Goal: Check status: Check status

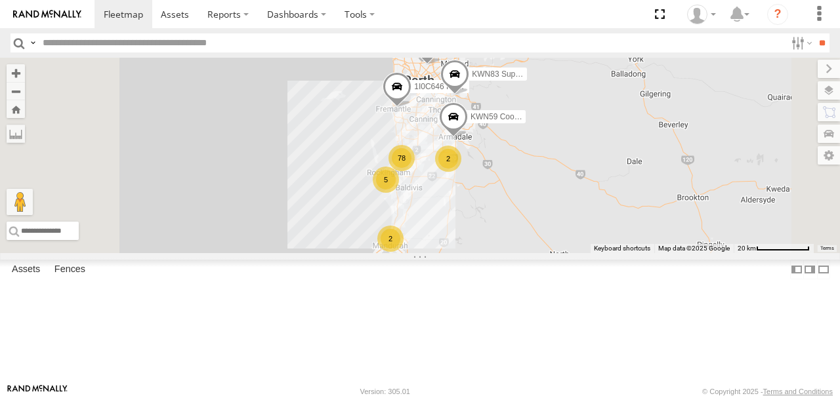
click at [88, 42] on input "text" at bounding box center [411, 42] width 748 height 19
click at [815, 33] on input "**" at bounding box center [822, 42] width 15 height 19
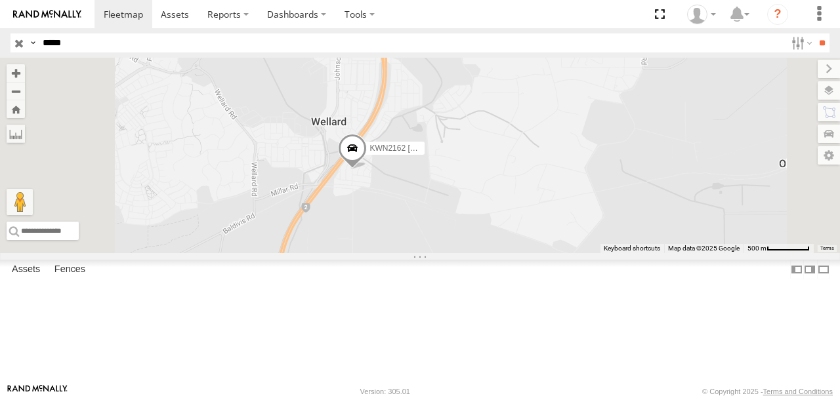
drag, startPoint x: 72, startPoint y: 41, endPoint x: 31, endPoint y: 46, distance: 41.7
click at [31, 46] on div "Search Query Asset ID Asset Label Registration Manufacturer Model VIN Job ID Dr…" at bounding box center [413, 42] width 804 height 19
type input "****"
click at [815, 33] on input "**" at bounding box center [822, 42] width 15 height 19
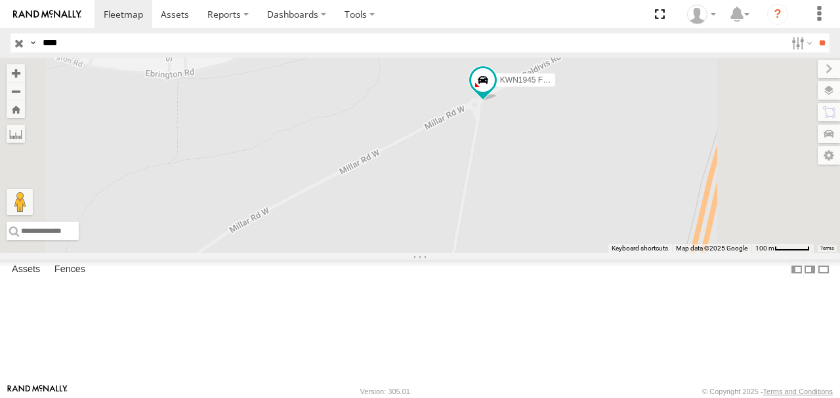
drag, startPoint x: 624, startPoint y: 213, endPoint x: 514, endPoint y: 212, distance: 110.3
click at [514, 212] on div "KWN1945 Flocon" at bounding box center [420, 156] width 840 height 196
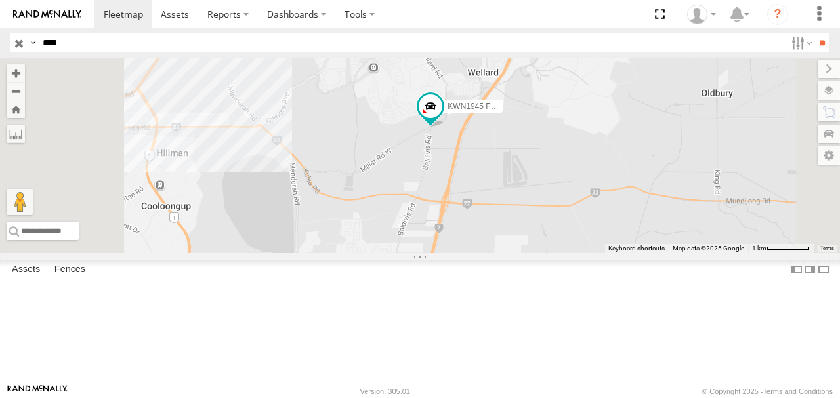
click at [509, 112] on span "KWN1945 Flocon" at bounding box center [479, 106] width 62 height 9
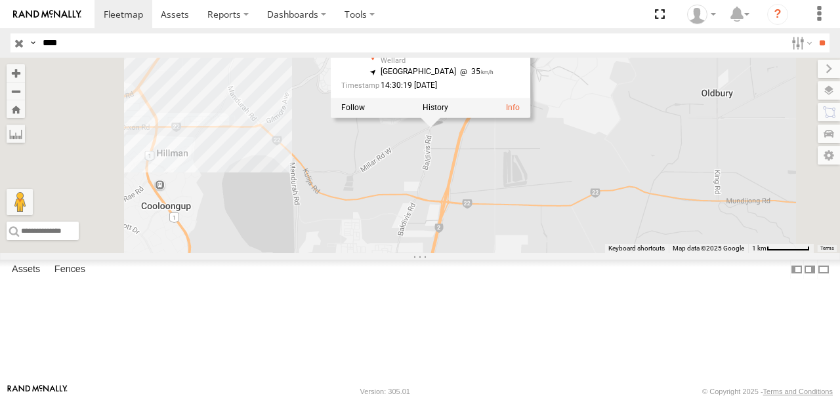
click at [448, 113] on label at bounding box center [436, 108] width 26 height 9
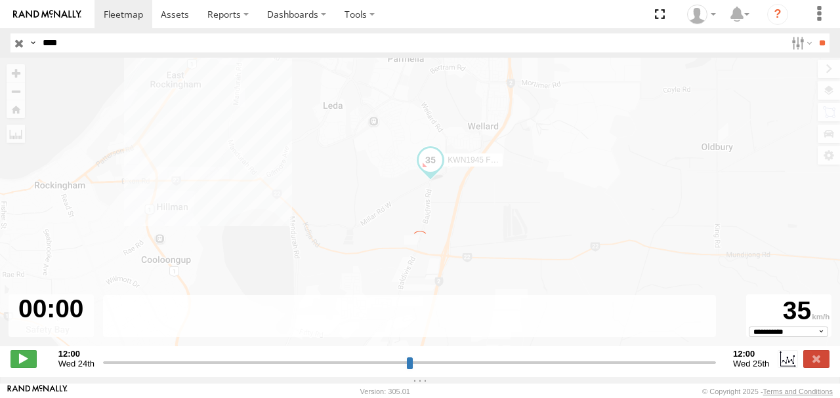
click at [26, 368] on span at bounding box center [24, 359] width 26 height 17
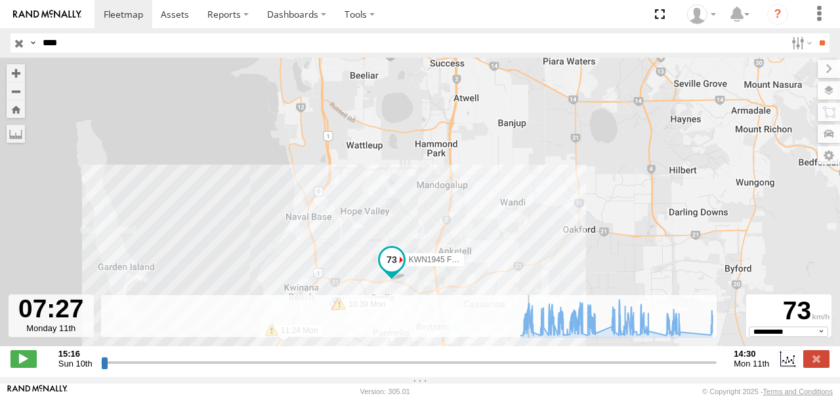
drag, startPoint x: 123, startPoint y: 366, endPoint x: 528, endPoint y: 358, distance: 405.8
click at [528, 358] on input "range" at bounding box center [409, 362] width 616 height 12
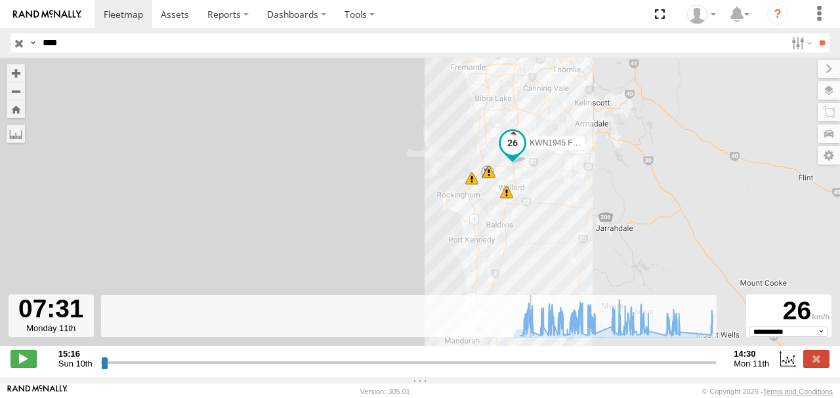
drag, startPoint x: 520, startPoint y: 255, endPoint x: 530, endPoint y: 148, distance: 107.5
click at [530, 148] on div "KWN1945 Flocon 08:43 Mon 10:39 Mon 11:24 Mon 5 7" at bounding box center [420, 209] width 840 height 303
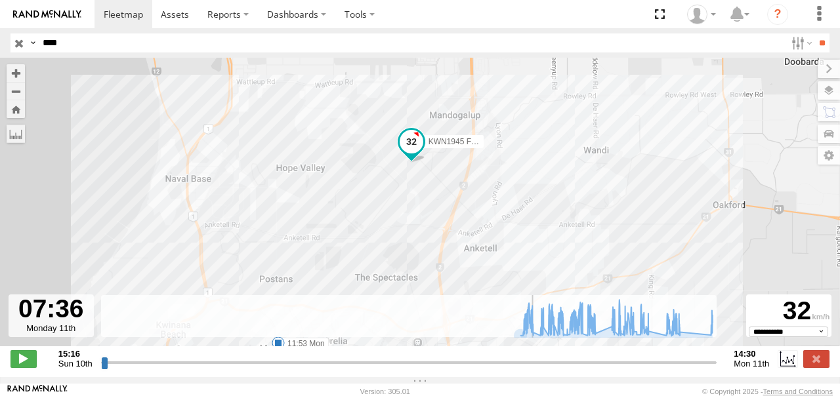
click at [828, 92] on label at bounding box center [829, 90] width 22 height 18
click at [0, 0] on span "Basemaps" at bounding box center [0, 0] width 0 height 0
click at [0, 0] on span "Satellite + Roadmap" at bounding box center [0, 0] width 0 height 0
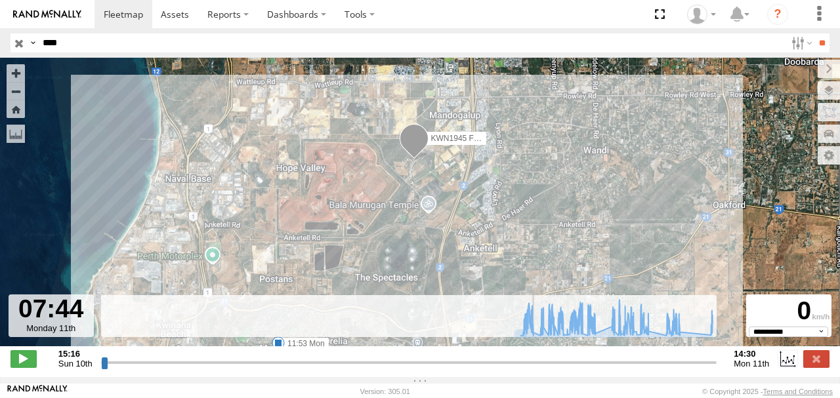
click at [818, 68] on label at bounding box center [829, 69] width 22 height 18
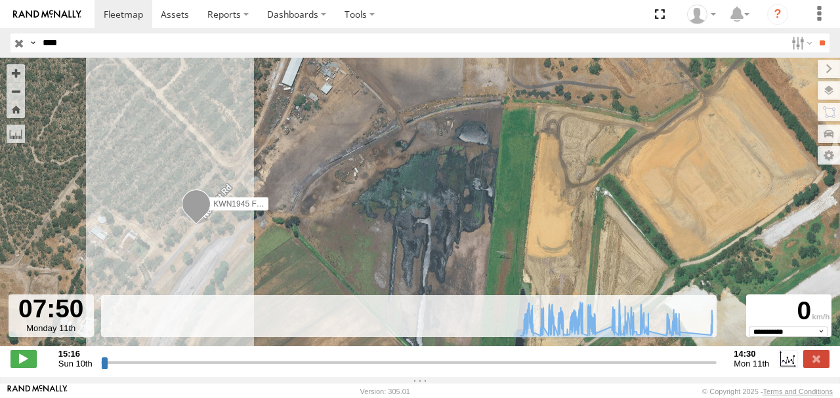
drag, startPoint x: 318, startPoint y: 221, endPoint x: 381, endPoint y: 198, distance: 67.1
click at [379, 198] on div "KWN1945 Flocon 08:43 Mon 10:39 Mon 11:24 Mon 10:01 Mon 11:29 Mon 11:47 Mon 11:5…" at bounding box center [420, 209] width 840 height 303
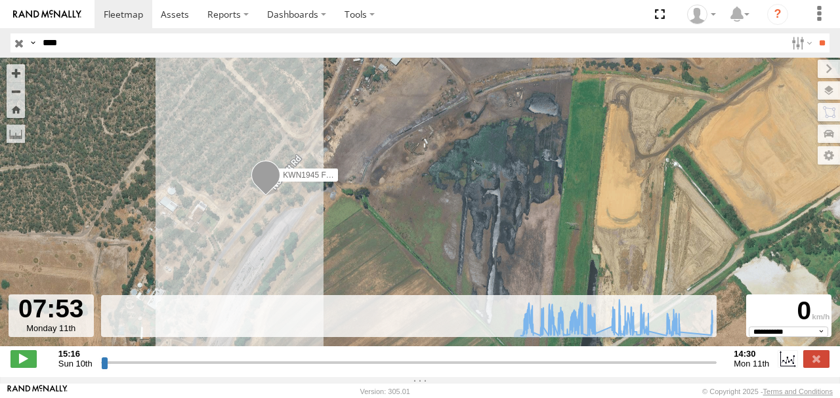
drag, startPoint x: 301, startPoint y: 198, endPoint x: 330, endPoint y: 168, distance: 41.3
click at [329, 171] on div "KWN1945 Flocon 08:43 Mon 10:39 Mon 11:24 Mon 10:01 Mon 11:29 Mon 11:47 Mon 11:5…" at bounding box center [420, 209] width 840 height 303
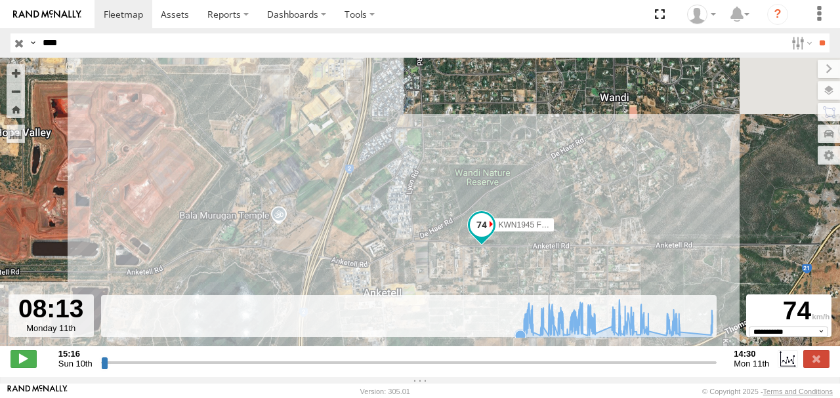
drag, startPoint x: 245, startPoint y: 167, endPoint x: 350, endPoint y: 317, distance: 183.4
click at [351, 324] on div "To navigate the map with touch gestures double-tap and hold your finger on the …" at bounding box center [420, 218] width 840 height 320
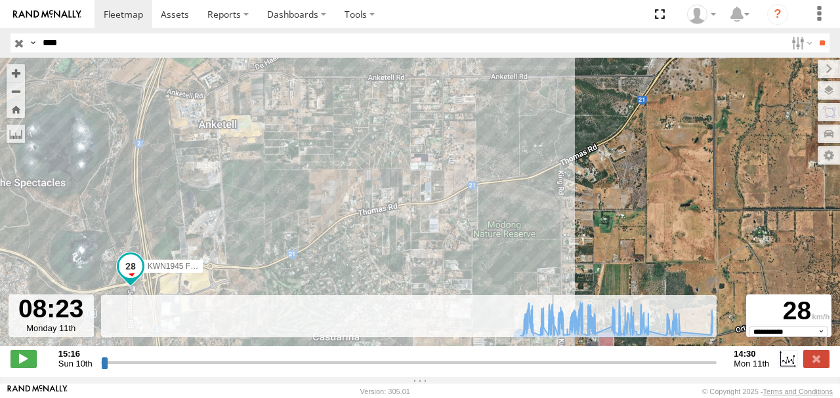
drag, startPoint x: 219, startPoint y: 215, endPoint x: 272, endPoint y: 142, distance: 90.6
click at [271, 143] on div "KWN1945 Flocon 08:43 Mon 10:39 Mon 11:24 Mon 10:01 Mon 11:29 Mon 11:47 Mon 11:5…" at bounding box center [420, 209] width 840 height 303
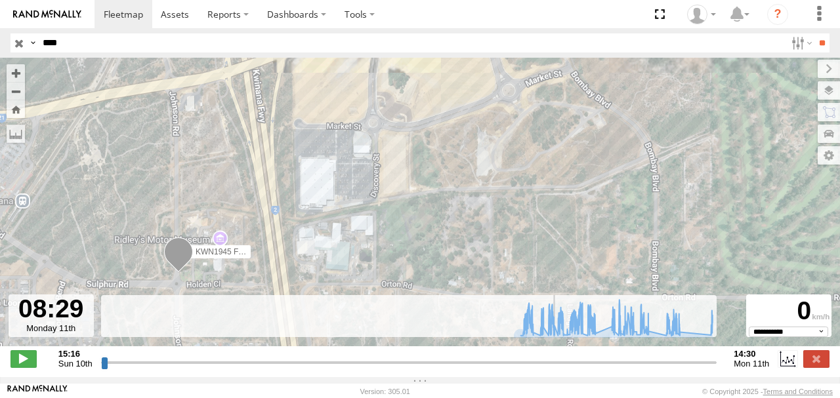
drag, startPoint x: 198, startPoint y: 197, endPoint x: 250, endPoint y: 118, distance: 94.9
click at [244, 124] on div "KWN1945 Flocon 08:43 Mon 10:39 Mon 11:24 Mon 10:01 Mon 11:29 Mon 11:47 Mon 11:5…" at bounding box center [420, 209] width 840 height 303
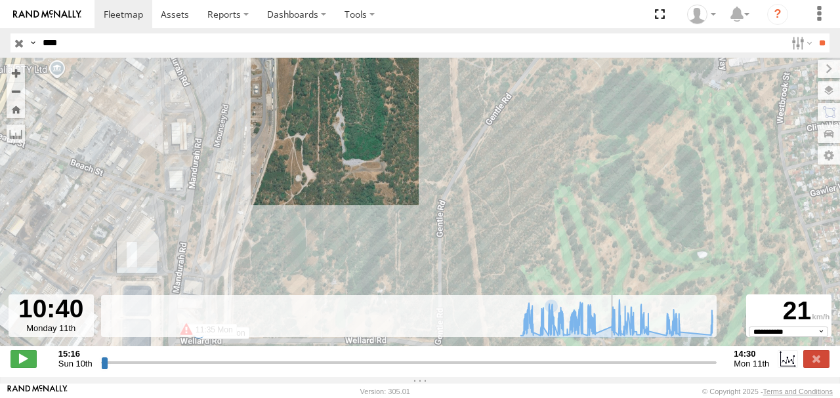
click at [613, 368] on input "range" at bounding box center [409, 362] width 616 height 12
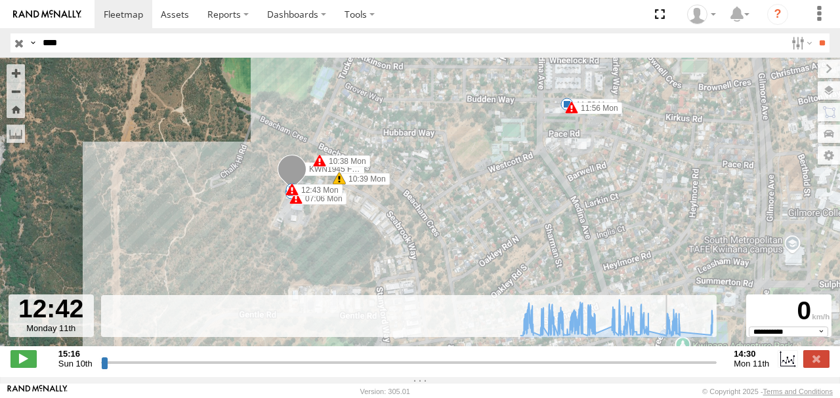
drag, startPoint x: 658, startPoint y: 371, endPoint x: 667, endPoint y: 370, distance: 9.2
click at [667, 369] on input "range" at bounding box center [409, 362] width 616 height 12
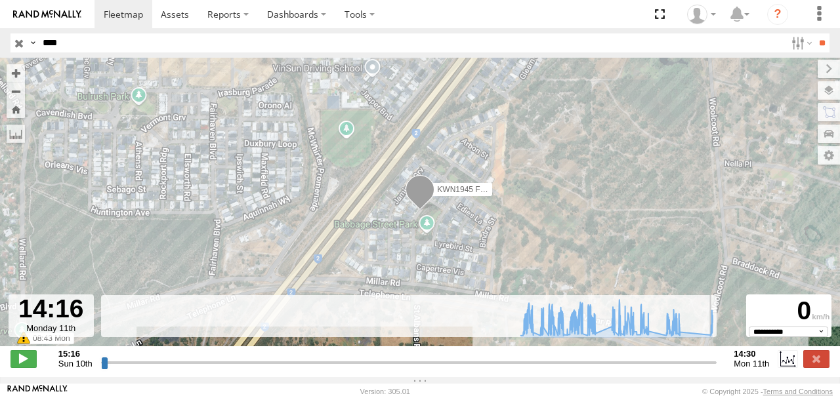
drag, startPoint x: 687, startPoint y: 372, endPoint x: 708, endPoint y: 370, distance: 21.0
click at [708, 369] on input "range" at bounding box center [409, 362] width 616 height 12
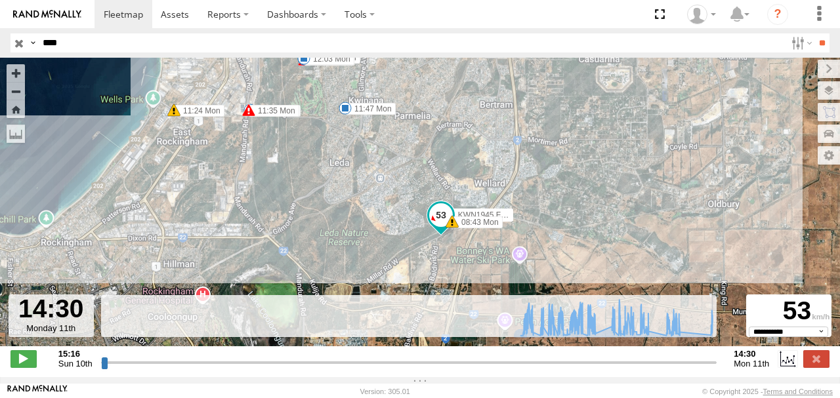
type input "**********"
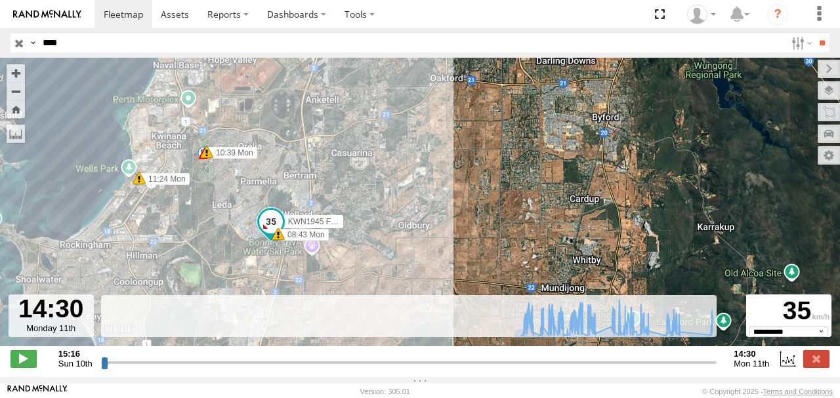
drag, startPoint x: 201, startPoint y: 274, endPoint x: 243, endPoint y: 222, distance: 67.3
click at [243, 222] on div "KWN1945 Flocon 08:43 Mon 10:39 Mon 11:24 Mon 5 7" at bounding box center [420, 209] width 840 height 303
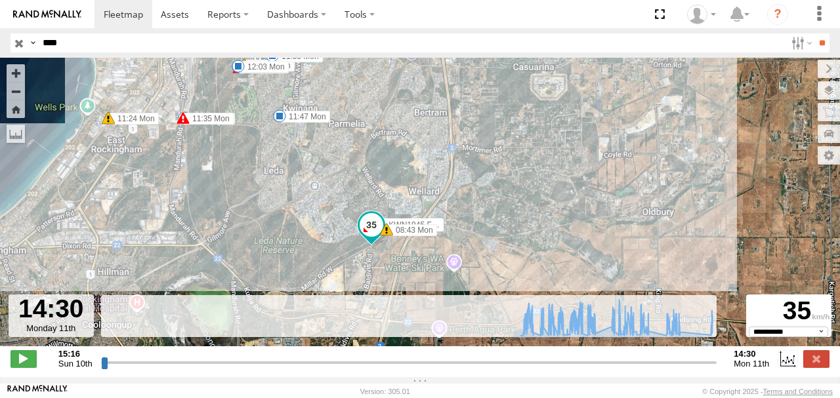
drag, startPoint x: 202, startPoint y: 213, endPoint x: 329, endPoint y: 193, distance: 128.2
click at [329, 193] on div "KWN1945 Flocon 08:43 Mon 10:39 Mon 11:24 Mon 10:01 Mon 11:29 Mon 11:47 Mon 11:5…" at bounding box center [420, 209] width 840 height 303
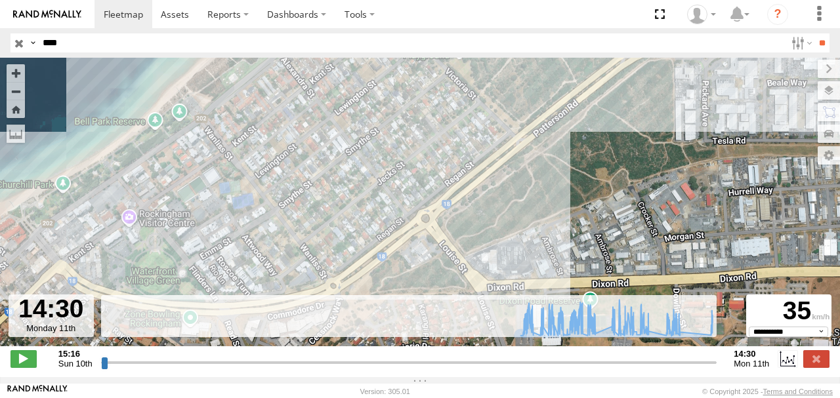
drag, startPoint x: 117, startPoint y: 221, endPoint x: 253, endPoint y: 188, distance: 140.3
click at [253, 188] on div "KWN1945 Flocon 08:43 Mon 10:39 Mon 11:24 Mon 10:01 Mon 11:29 Mon 11:47 Mon 11:5…" at bounding box center [420, 209] width 840 height 303
